Goal: Information Seeking & Learning: Get advice/opinions

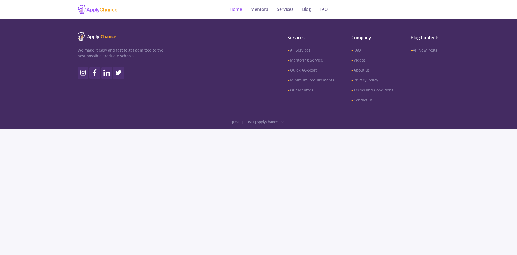
drag, startPoint x: 0, startPoint y: 0, endPoint x: 239, endPoint y: 11, distance: 238.9
click at [239, 11] on link "Home" at bounding box center [236, 9] width 12 height 19
click at [261, 11] on link "Mentors" at bounding box center [260, 9] width 18 height 19
click at [259, 8] on link "Mentors" at bounding box center [260, 9] width 18 height 19
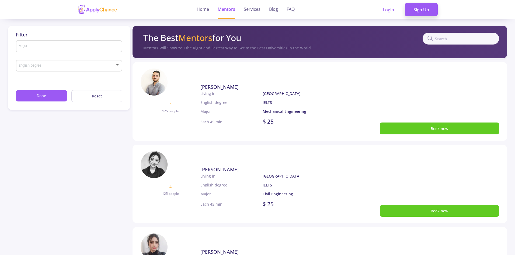
click at [65, 49] on div "Major" at bounding box center [68, 45] width 101 height 14
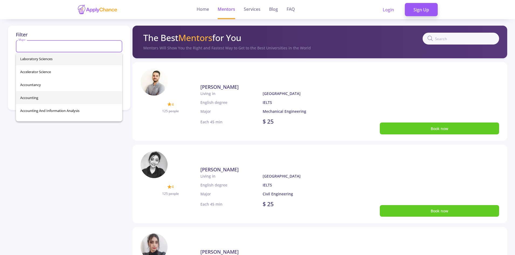
click at [35, 101] on span "Accounting" at bounding box center [69, 97] width 98 height 13
type input "Accounting"
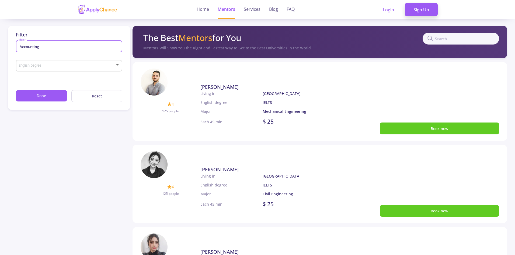
click at [40, 66] on span at bounding box center [67, 66] width 95 height 4
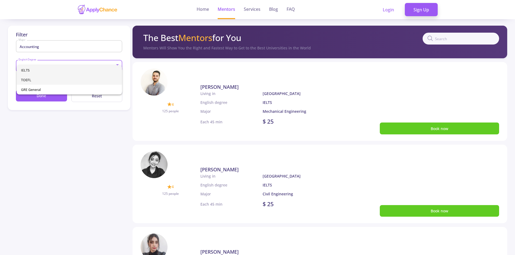
click at [34, 81] on span "TOEFL" at bounding box center [69, 80] width 96 height 10
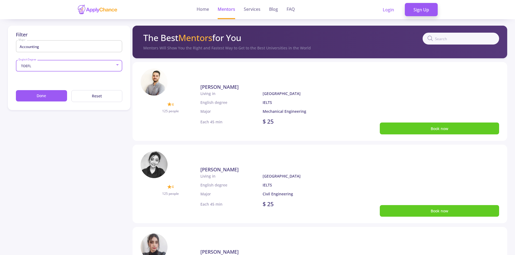
click at [443, 44] on input "text" at bounding box center [461, 39] width 77 height 12
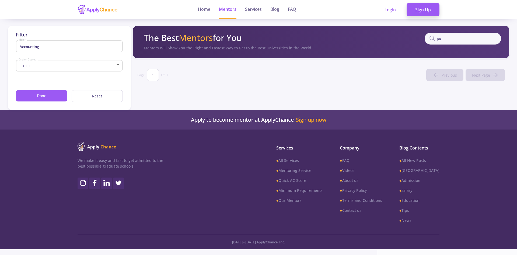
type input "p"
click at [49, 91] on button "Done" at bounding box center [41, 96] width 51 height 12
click at [50, 98] on button "Done" at bounding box center [41, 96] width 51 height 12
click at [458, 38] on input "[GEOGRAPHIC_DATA]" at bounding box center [463, 39] width 77 height 12
type input "t"
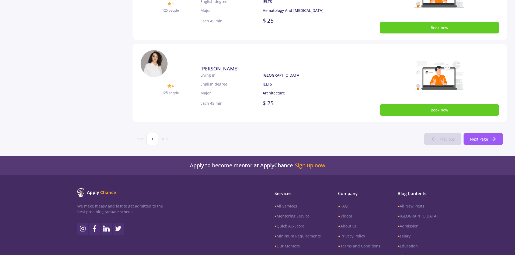
scroll to position [359, 0]
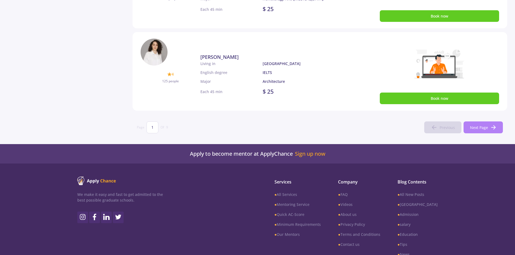
click at [481, 131] on button "Next Page" at bounding box center [483, 127] width 39 height 12
type input "2"
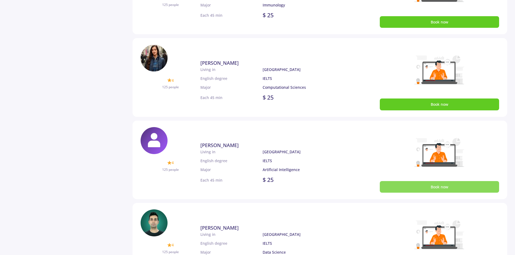
scroll to position [0, 0]
